Goal: Task Accomplishment & Management: Use online tool/utility

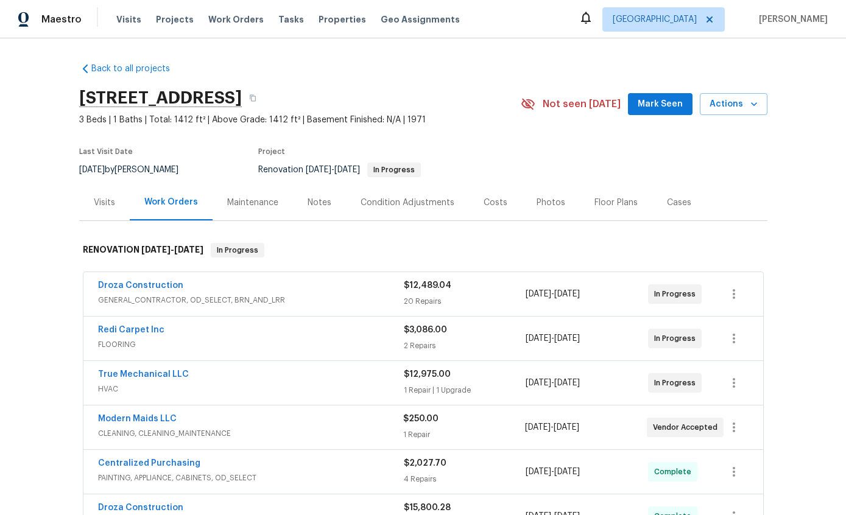
scroll to position [94, 0]
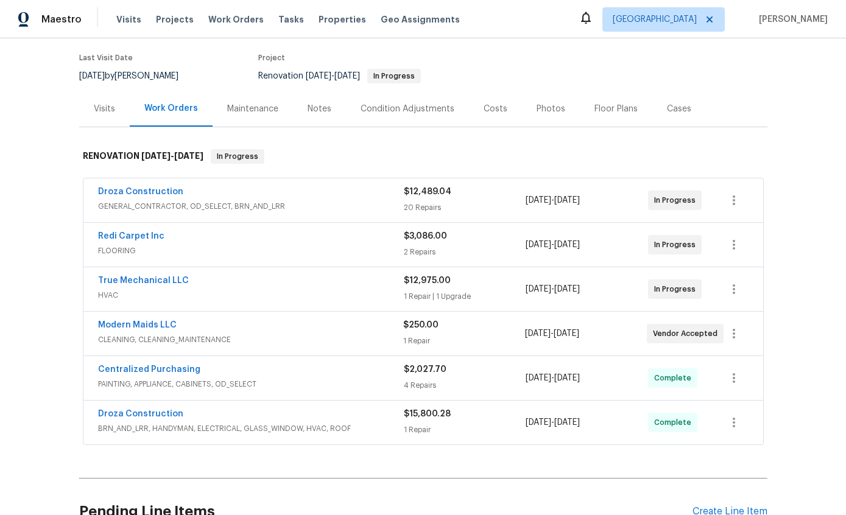
click at [13, 232] on div "Back to all projects 1917 W Saxony Rd, Tucson, AZ 85713 3 Beds | 1 Baths | Tota…" at bounding box center [423, 276] width 846 height 477
click at [734, 328] on icon "button" at bounding box center [733, 333] width 15 height 15
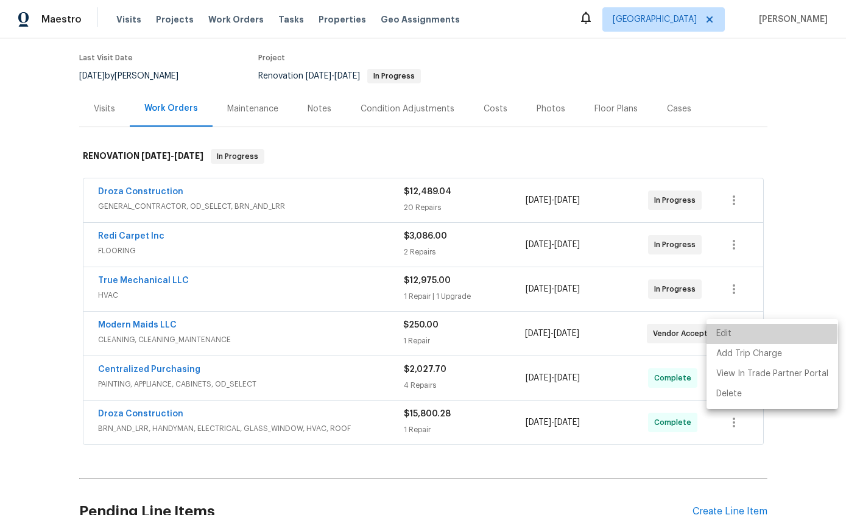
click at [735, 334] on li "Edit" at bounding box center [771, 334] width 131 height 20
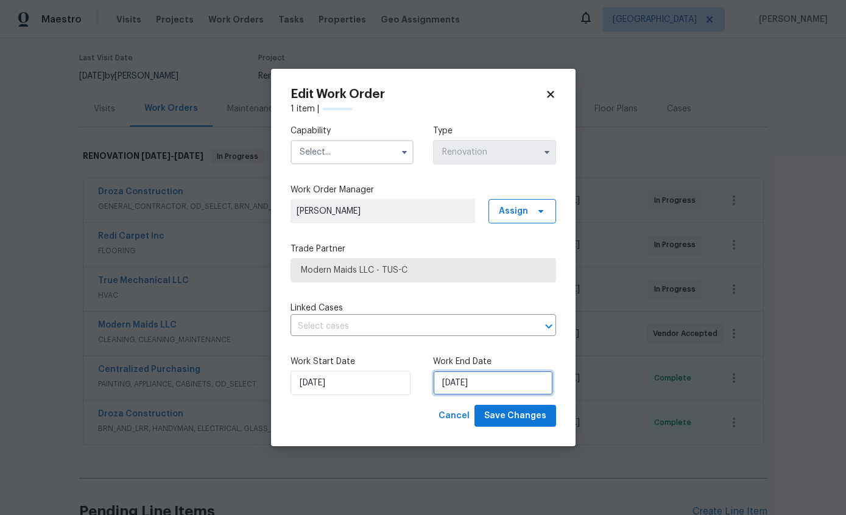
click at [489, 382] on input "9/19/2025" at bounding box center [493, 383] width 120 height 24
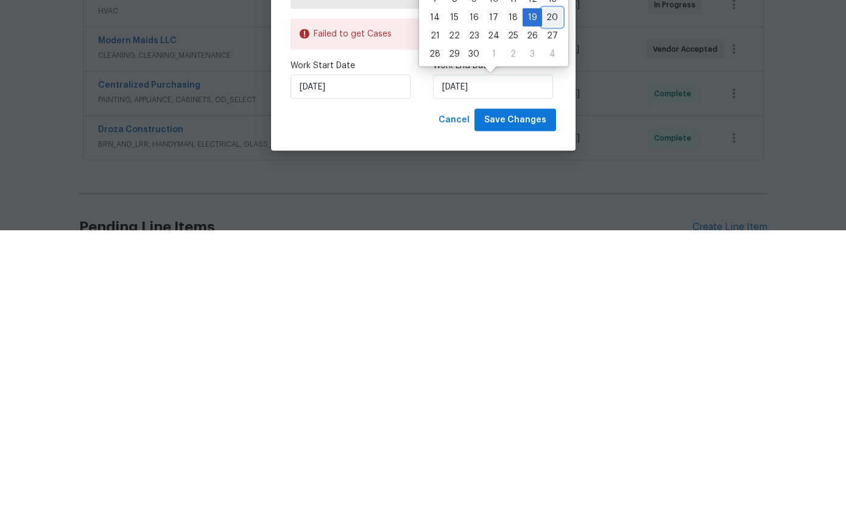
click at [542, 293] on div "20" at bounding box center [552, 302] width 20 height 18
type input "9/20/2025"
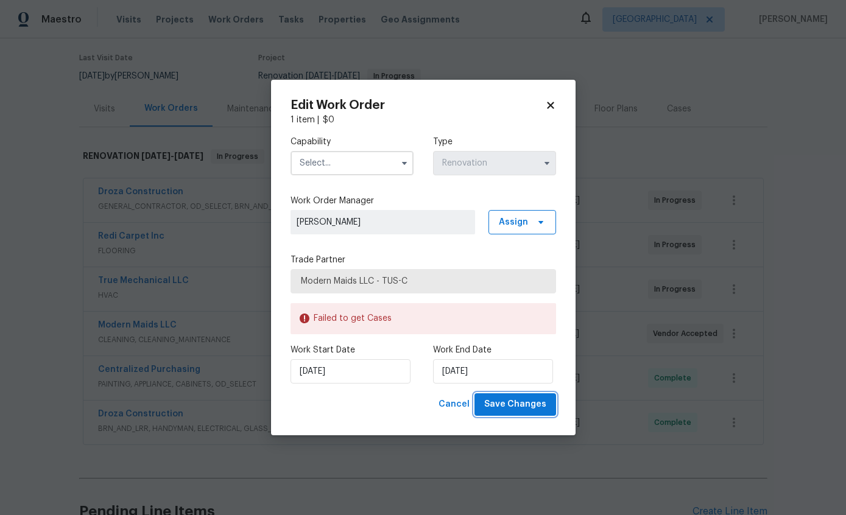
click at [519, 404] on span "Save Changes" at bounding box center [515, 404] width 62 height 15
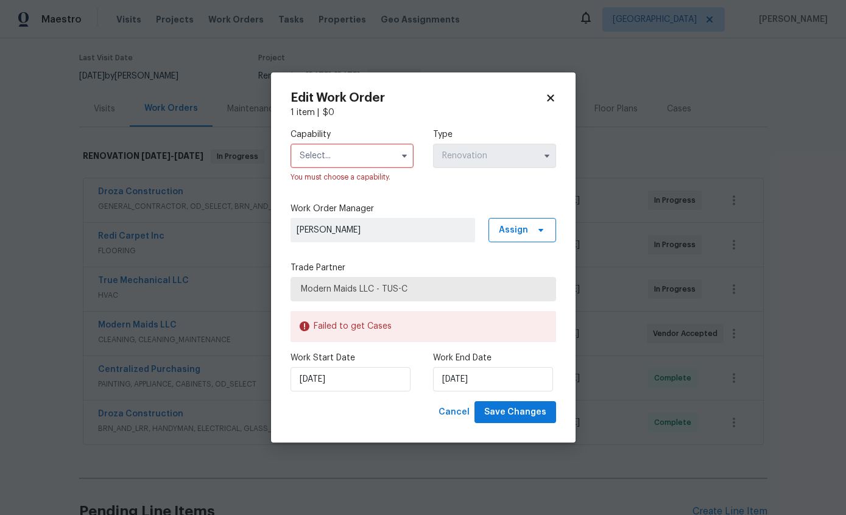
click at [364, 154] on input "text" at bounding box center [351, 156] width 123 height 24
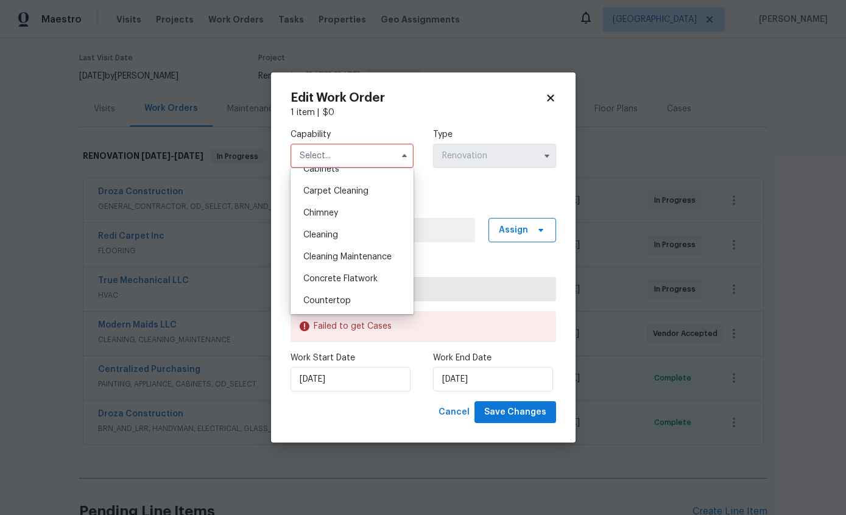
scroll to position [125, 0]
click at [331, 240] on div "Cleaning" at bounding box center [351, 233] width 117 height 22
type input "Cleaning"
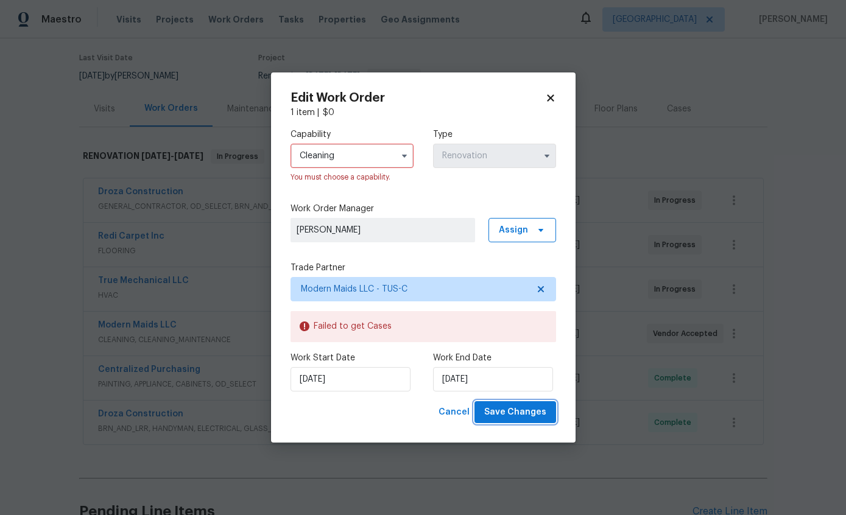
click at [528, 416] on span "Save Changes" at bounding box center [515, 412] width 62 height 15
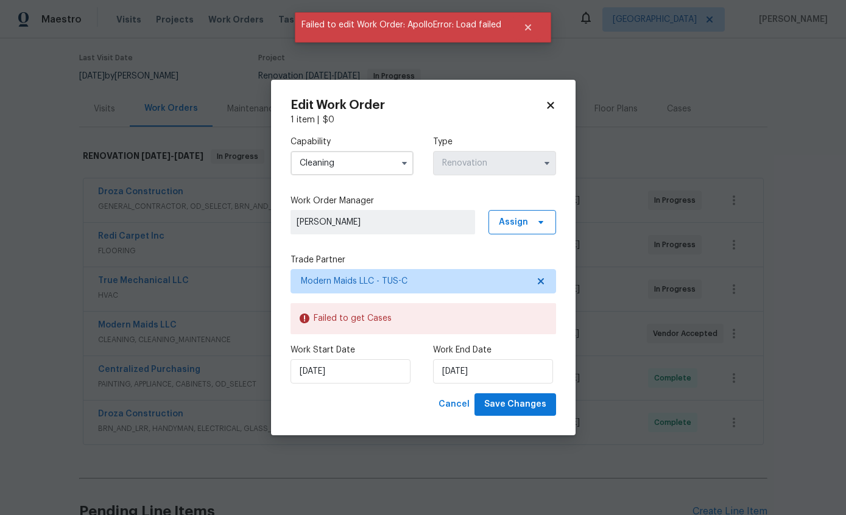
click at [518, 398] on span "Save Changes" at bounding box center [515, 404] width 62 height 15
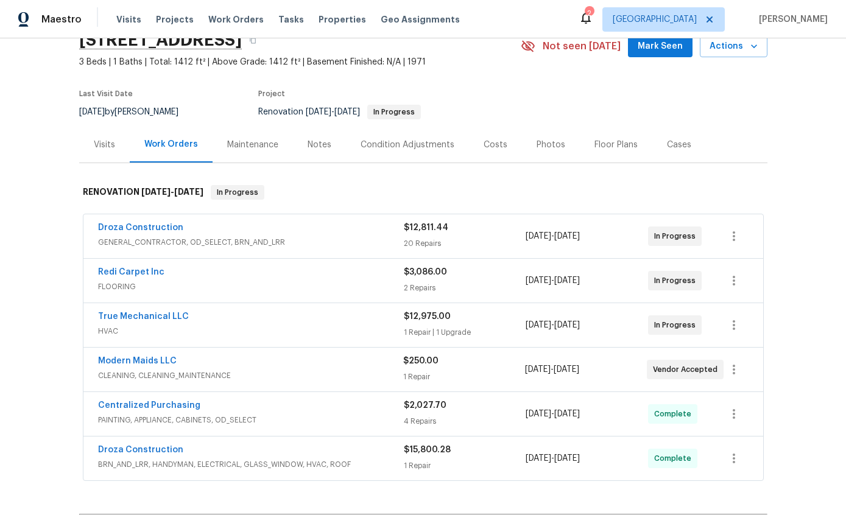
scroll to position [23, 0]
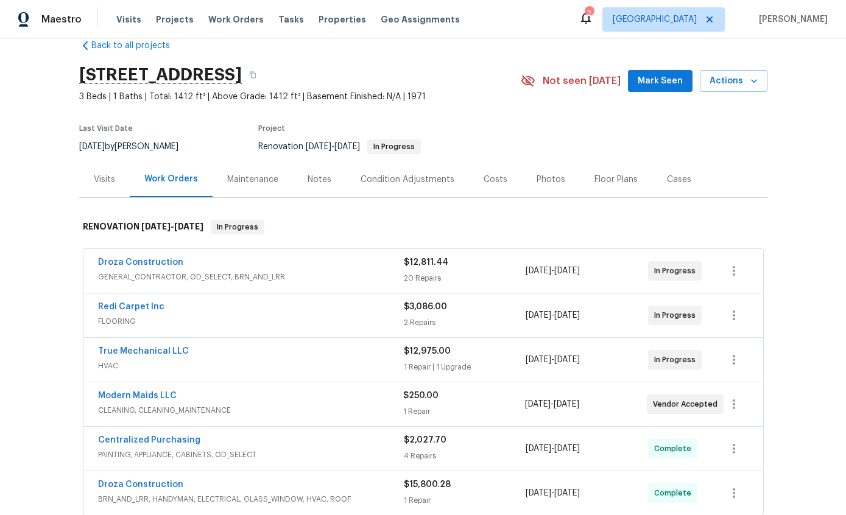
click at [409, 180] on div "Condition Adjustments" at bounding box center [407, 179] width 94 height 12
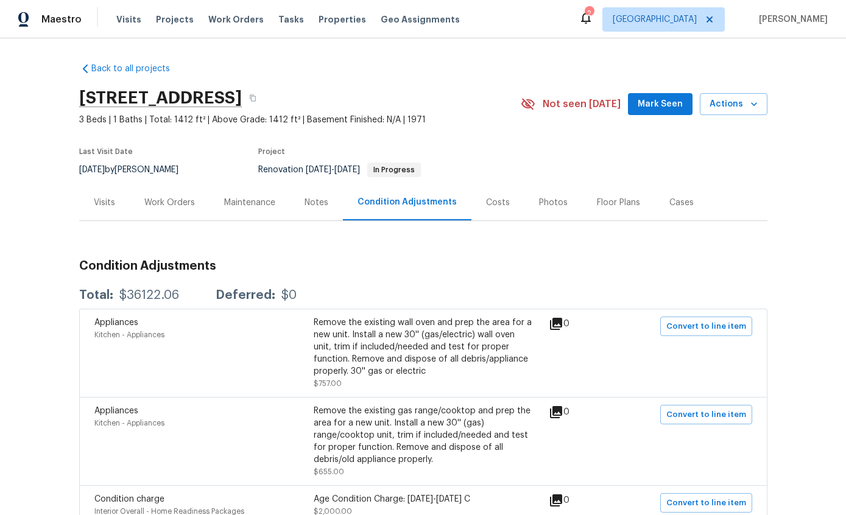
click at [169, 197] on div "Work Orders" at bounding box center [169, 203] width 51 height 12
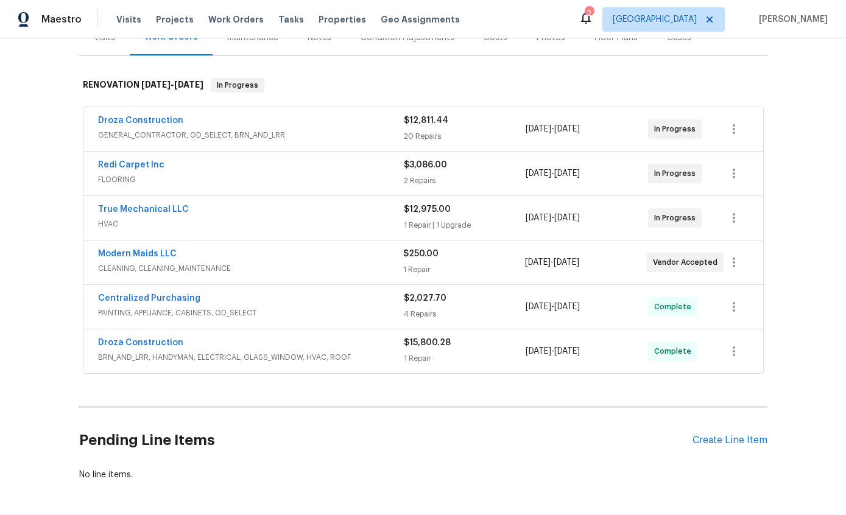
scroll to position [163, 0]
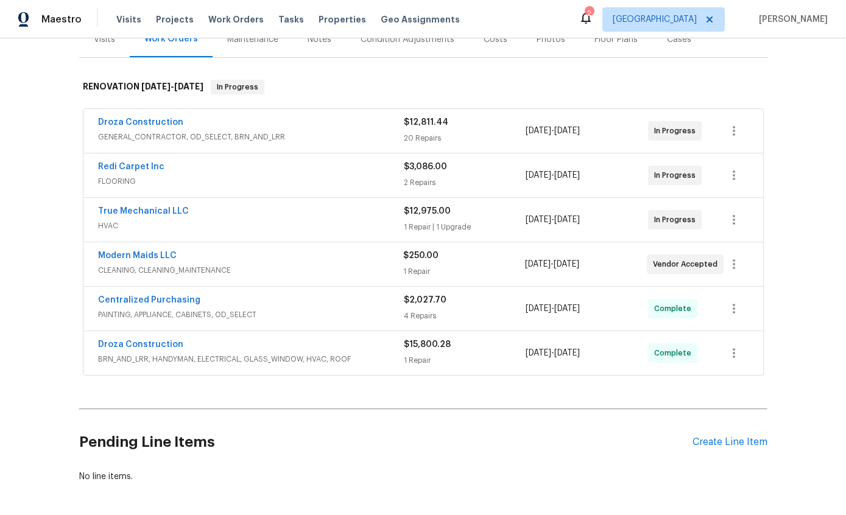
click at [737, 436] on div "Create Line Item" at bounding box center [729, 442] width 75 height 12
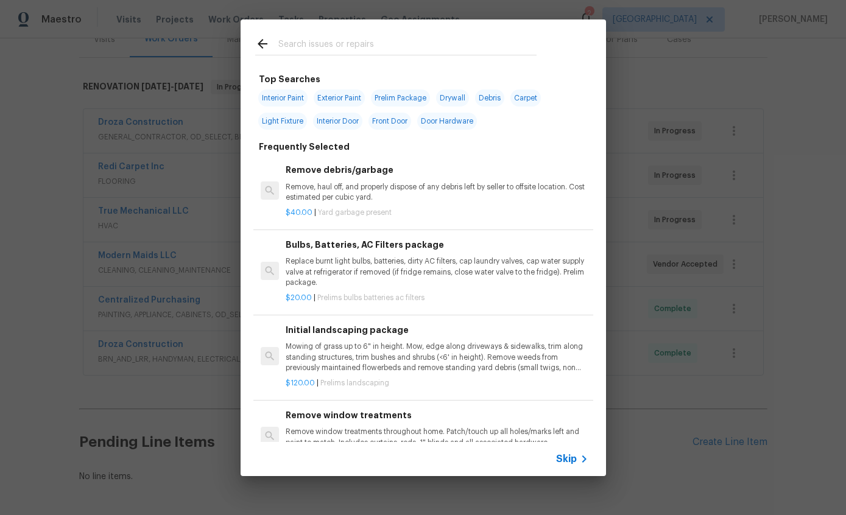
click at [436, 47] on input "text" at bounding box center [407, 46] width 258 height 18
type input "Land"
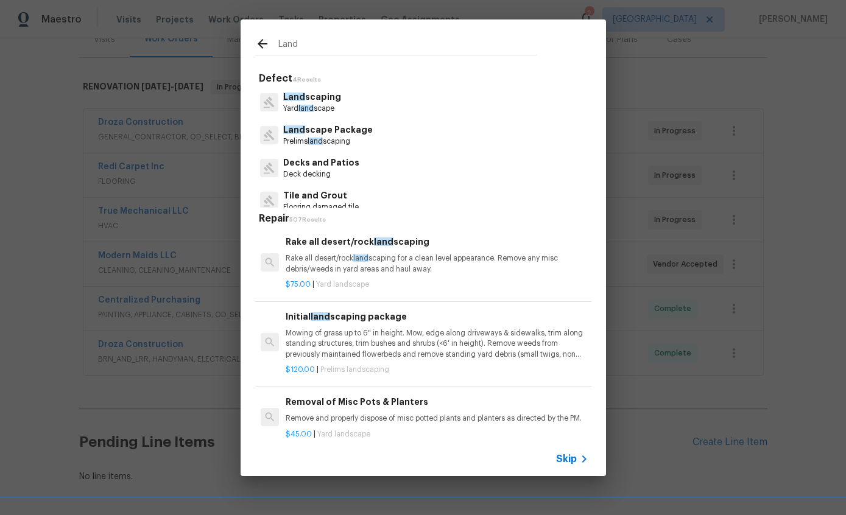
click at [330, 102] on p "Land scaping" at bounding box center [312, 97] width 58 height 13
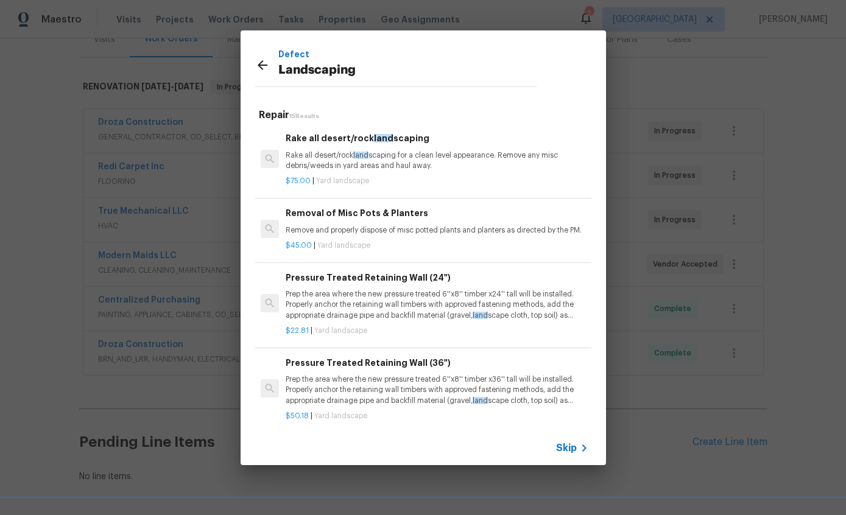
click at [450, 152] on p "Rake all desert/rock land scaping for a clean level appearance. Remove any misc…" at bounding box center [437, 160] width 302 height 21
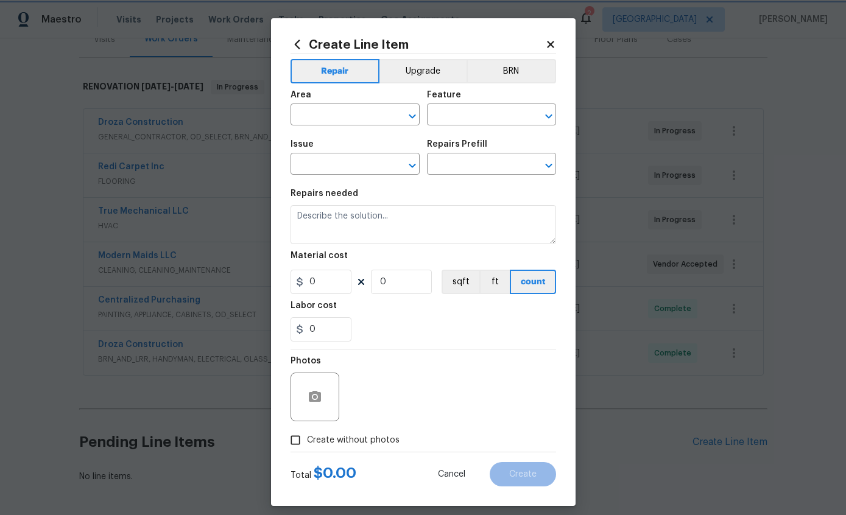
type input "Landscaping"
type input "Rake all desert/rock landscaping $75.00"
type textarea "Rake all desert/rock landscaping for a clean level appearance. Remove any misc …"
type input "75"
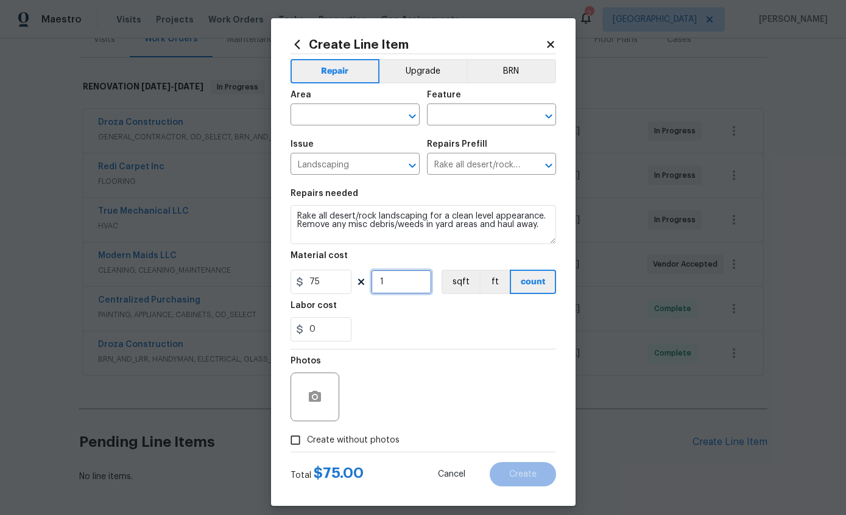
click at [412, 294] on input "1" at bounding box center [401, 282] width 61 height 24
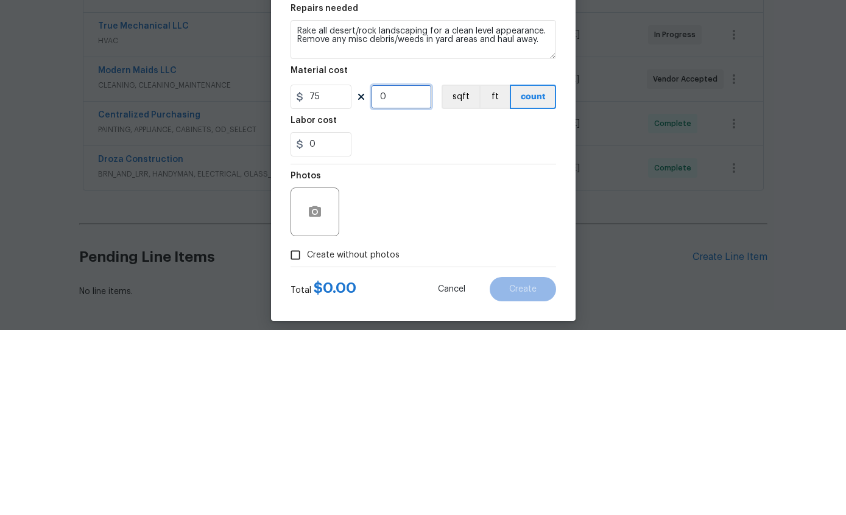
type input "3"
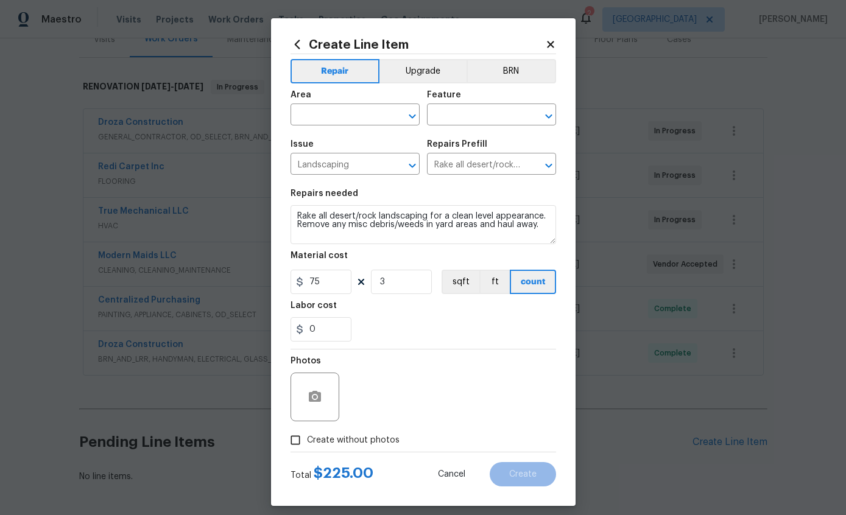
click at [325, 117] on input "text" at bounding box center [337, 116] width 95 height 19
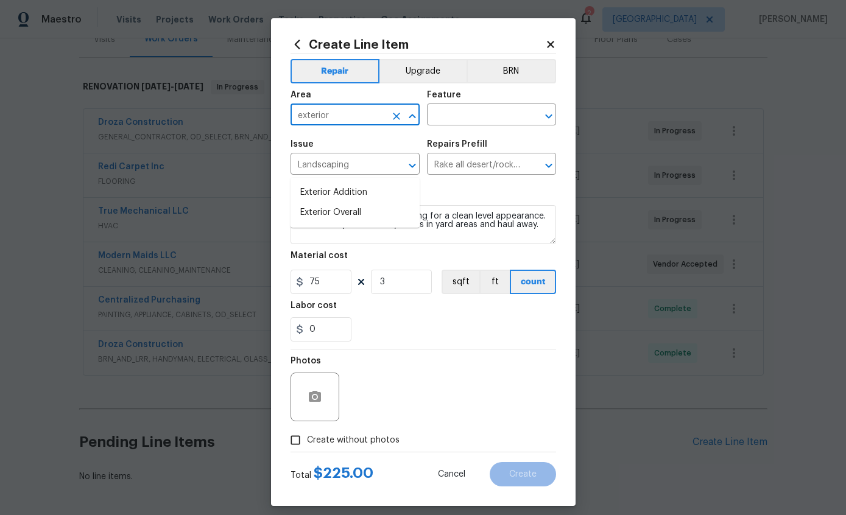
click at [319, 203] on li "Exterior Overall" at bounding box center [354, 213] width 129 height 20
type input "Exterior Overall"
click at [483, 103] on div "Feature" at bounding box center [491, 99] width 129 height 16
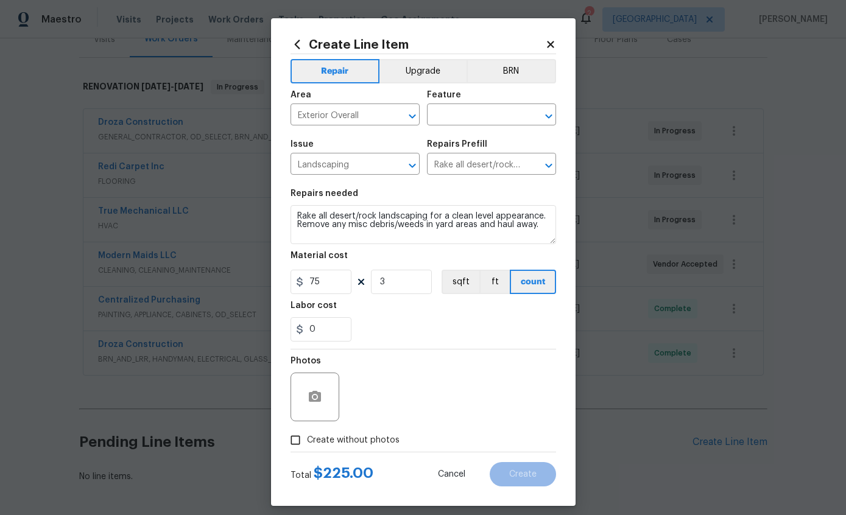
click at [483, 108] on input "text" at bounding box center [474, 116] width 95 height 19
click at [501, 108] on input "landscape" at bounding box center [474, 116] width 95 height 19
click at [500, 114] on input "landscape" at bounding box center [474, 116] width 95 height 19
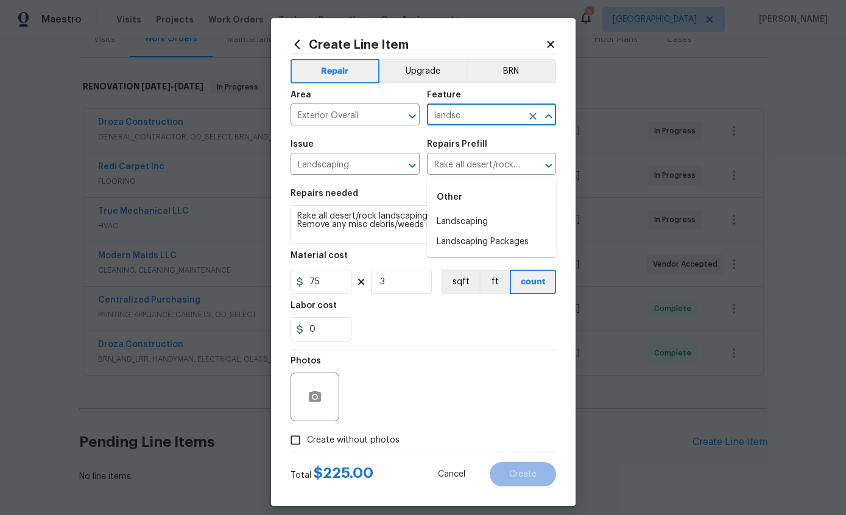
click at [478, 212] on li "Landscaping" at bounding box center [491, 222] width 129 height 20
type input "Landscaping"
click at [322, 404] on button "button" at bounding box center [314, 396] width 29 height 29
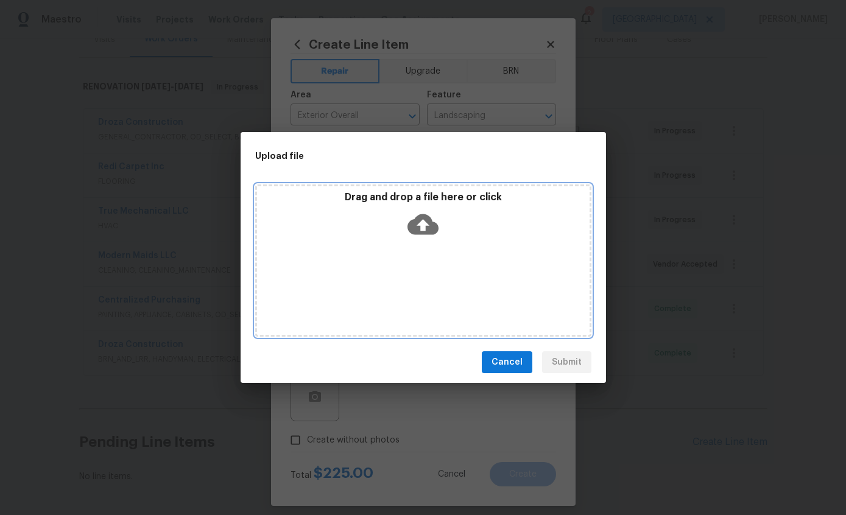
click at [414, 225] on icon at bounding box center [422, 224] width 31 height 21
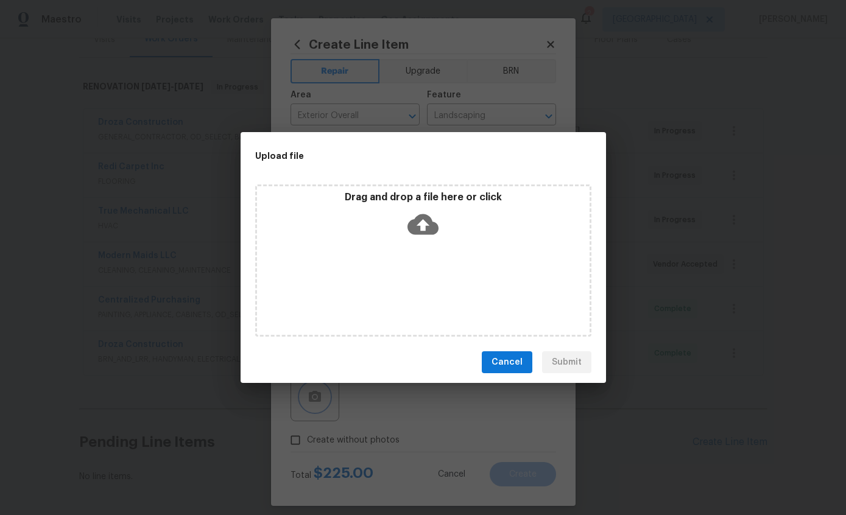
click at [714, 386] on div "Upload file Drag and drop a file here or click Cancel Submit" at bounding box center [423, 257] width 846 height 515
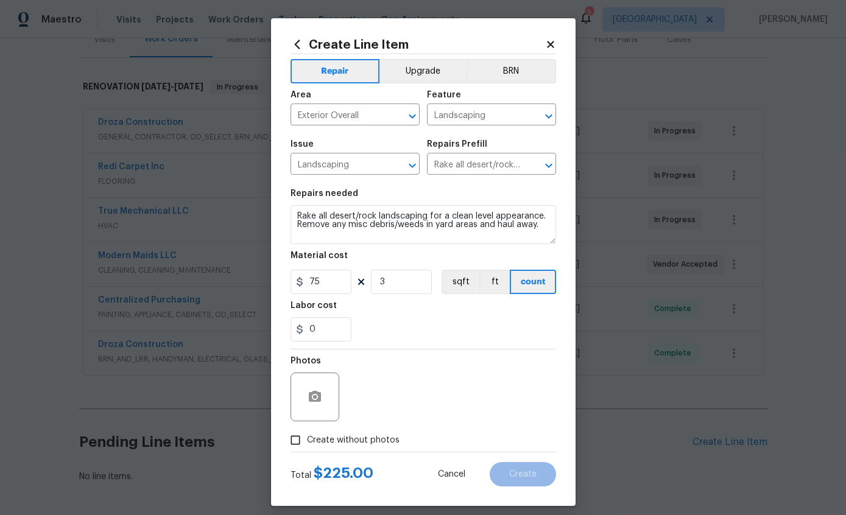
click at [567, 37] on div "Create Line Item Repair Upgrade BRN Area Exterior Overall ​ Feature Landscaping…" at bounding box center [423, 262] width 304 height 488
click at [562, 32] on div "Create Line Item Repair Upgrade BRN Area Exterior Overall ​ Feature Landscaping…" at bounding box center [423, 262] width 304 height 488
click at [555, 41] on icon at bounding box center [550, 44] width 11 height 11
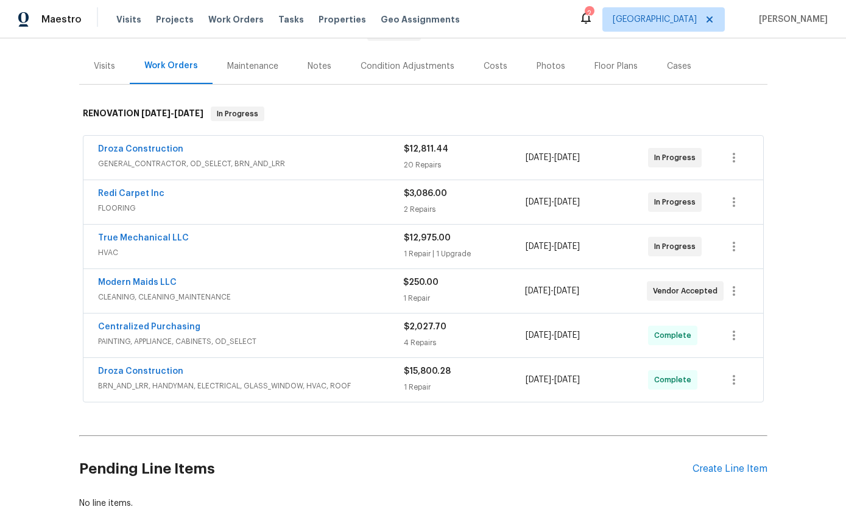
scroll to position [136, 0]
click at [728, 464] on div "Create Line Item" at bounding box center [729, 470] width 75 height 12
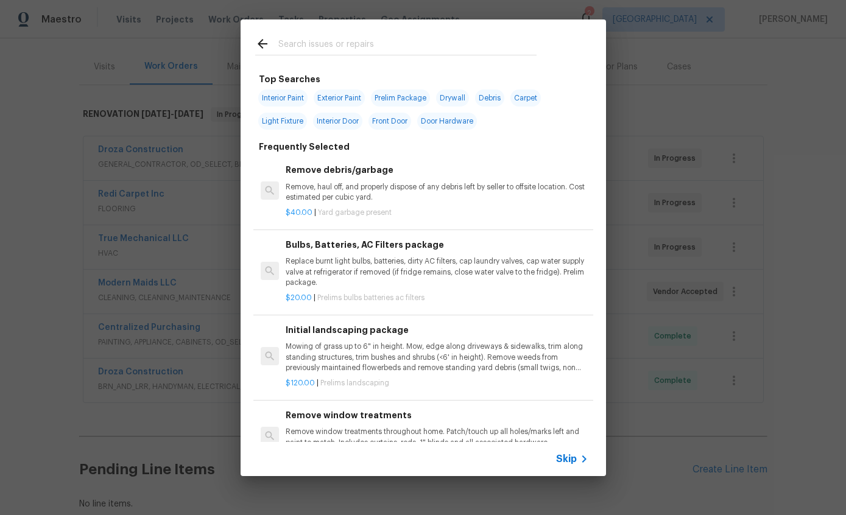
click at [449, 46] on input "text" at bounding box center [407, 46] width 258 height 18
type input "Landsca"
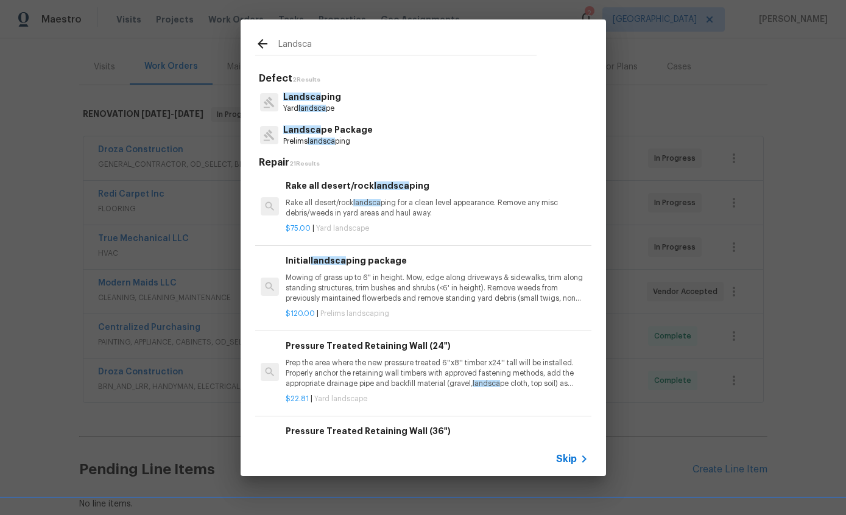
click at [315, 105] on span "landsca" at bounding box center [311, 108] width 27 height 7
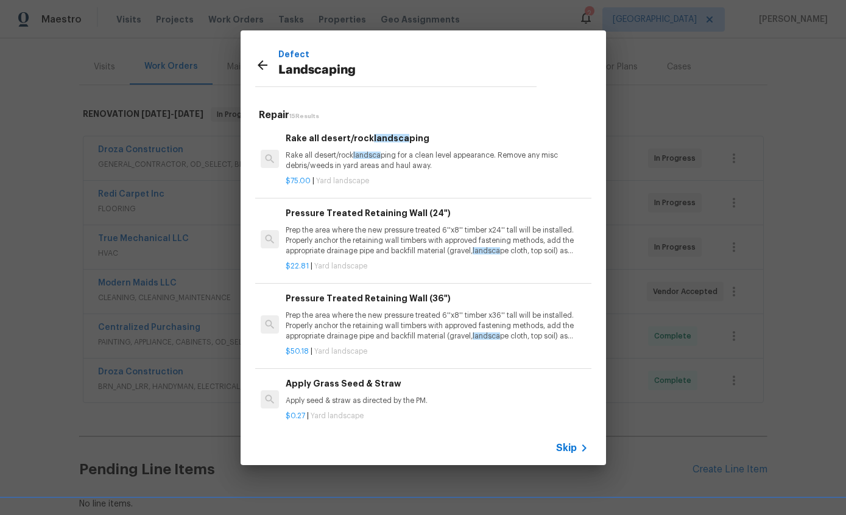
click at [425, 158] on p "Rake all desert/rock landsca ping for a clean level appearance. Remove any misc…" at bounding box center [437, 160] width 302 height 21
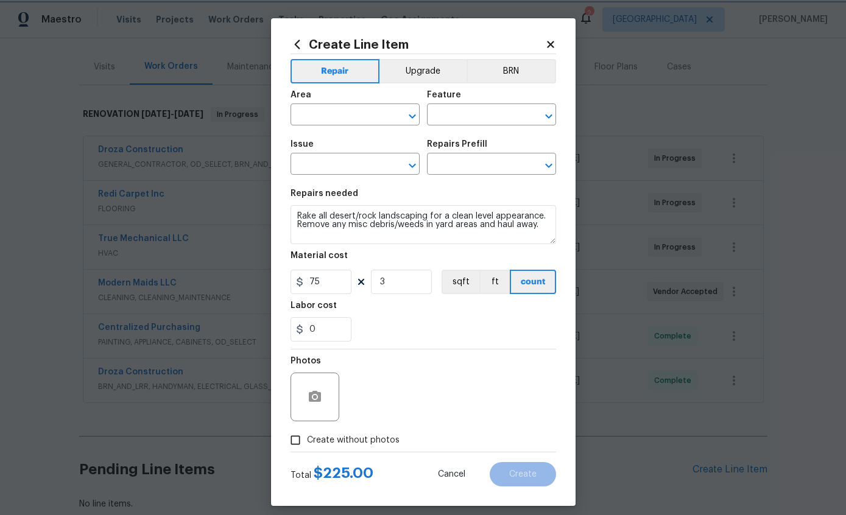
type input "Exterior Overall"
type input "Landscaping"
type input "Rake all desert/rock landscaping $75.00"
click at [316, 398] on icon "button" at bounding box center [314, 397] width 15 height 15
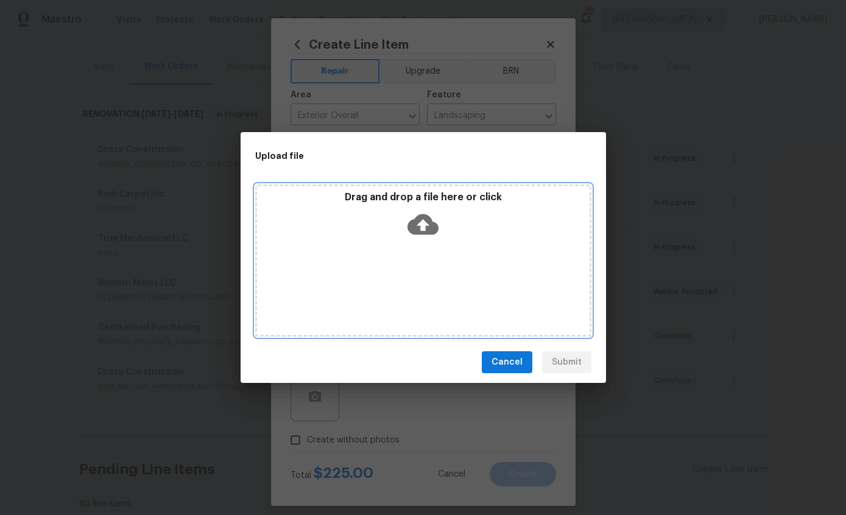
click at [415, 226] on icon at bounding box center [422, 224] width 31 height 21
click at [432, 220] on icon at bounding box center [422, 224] width 31 height 31
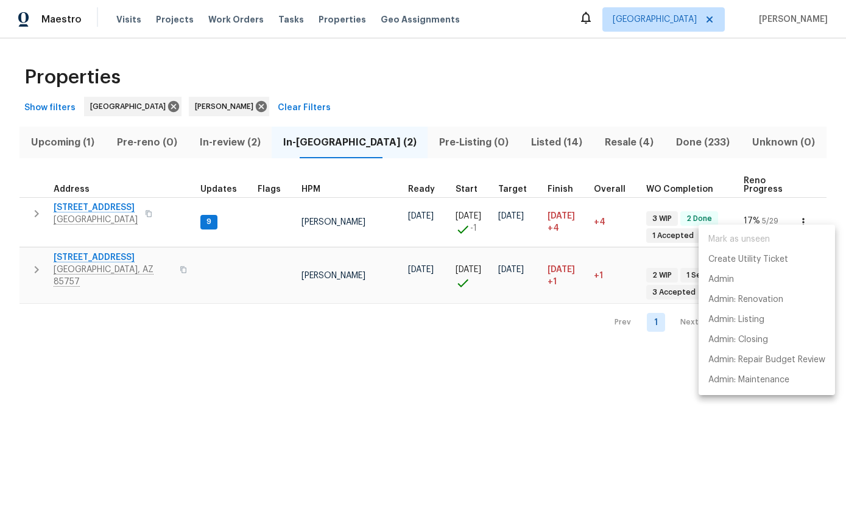
scroll to position [5, 0]
click at [791, 356] on p "Admin: Repair Budget Review" at bounding box center [766, 360] width 117 height 13
click at [750, 82] on div at bounding box center [423, 257] width 846 height 515
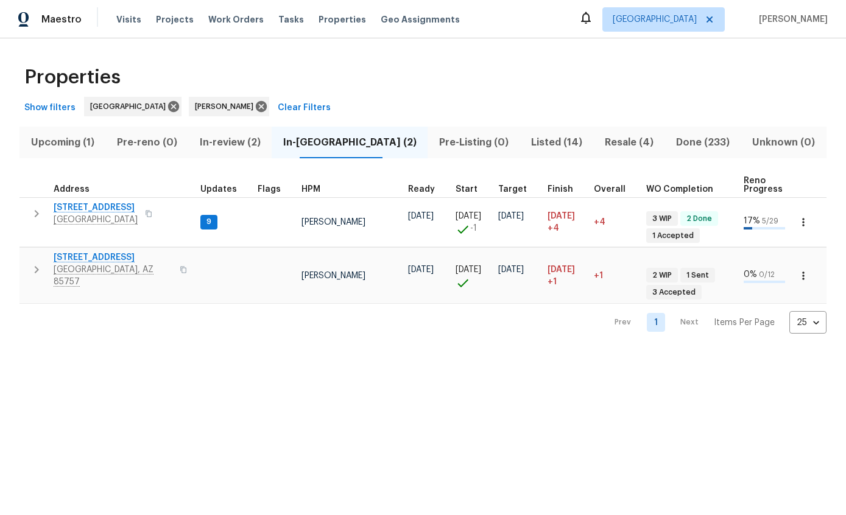
click at [762, 77] on div "Properties" at bounding box center [422, 77] width 807 height 39
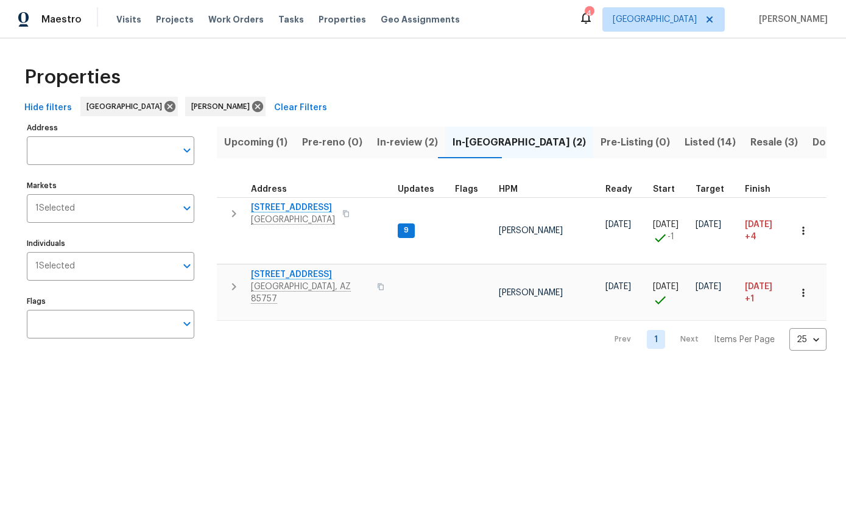
click at [760, 86] on div "Properties" at bounding box center [422, 77] width 807 height 39
click at [805, 217] on button "button" at bounding box center [803, 230] width 27 height 27
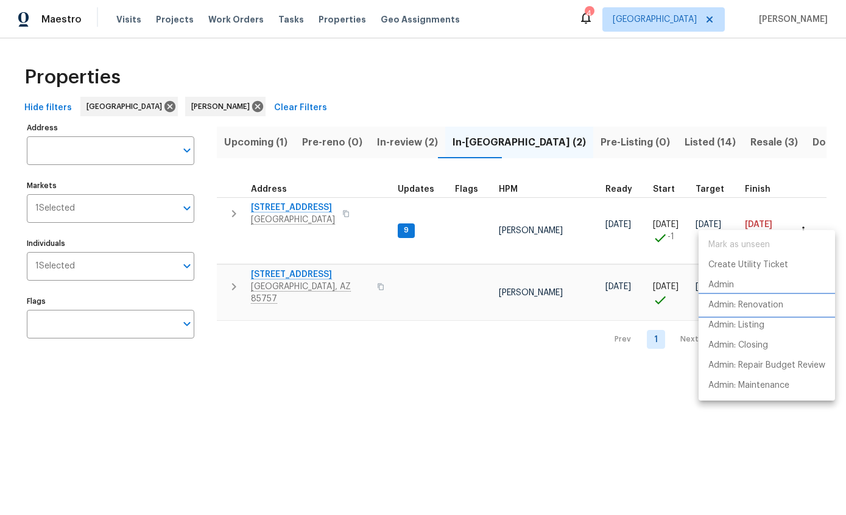
click at [764, 300] on p "Admin: Renovation" at bounding box center [745, 305] width 75 height 13
